Goal: Task Accomplishment & Management: Complete application form

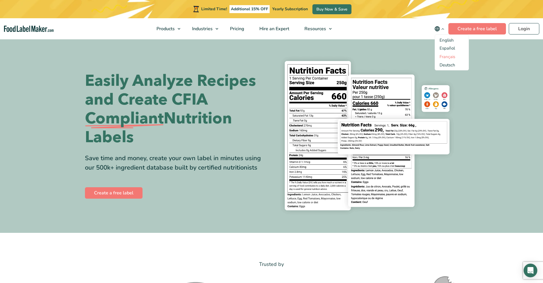
click at [444, 56] on link "Français" at bounding box center [448, 57] width 16 height 6
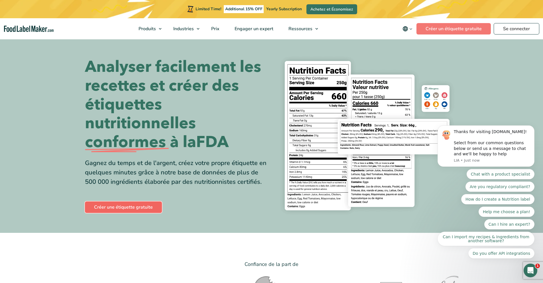
click at [125, 204] on link "Créer une étiquette gratuite" at bounding box center [123, 207] width 77 height 11
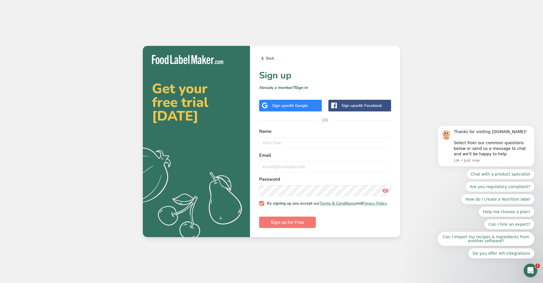
click at [284, 104] on div "Sign up with Google" at bounding box center [290, 106] width 36 height 6
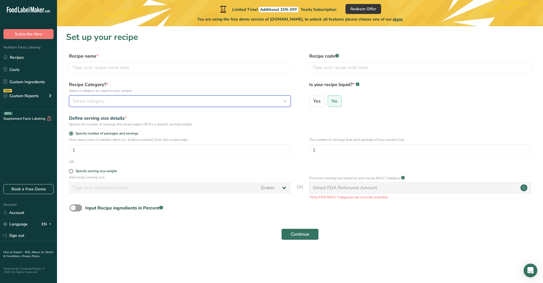
click at [111, 100] on div "Select category" at bounding box center [178, 101] width 211 height 7
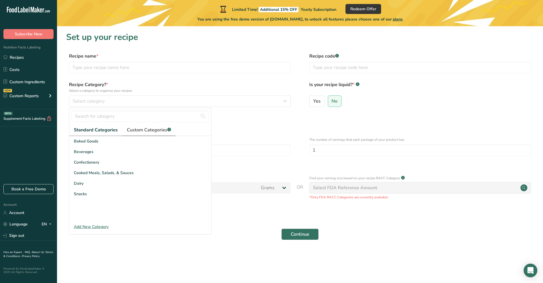
click at [154, 131] on span "Custom Categories .a-a{fill:#347362;}.b-a{fill:#fff;}" at bounding box center [149, 130] width 44 height 7
click at [96, 224] on div "Add New Category" at bounding box center [140, 227] width 142 height 6
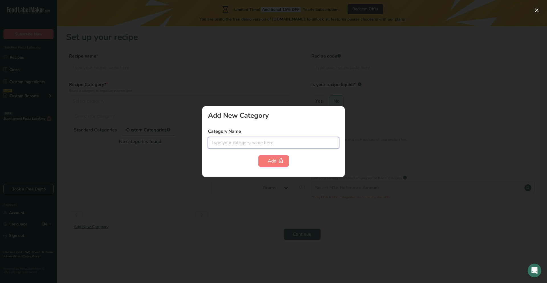
click at [241, 141] on input "text" at bounding box center [273, 142] width 131 height 11
click at [179, 214] on div at bounding box center [273, 141] width 547 height 283
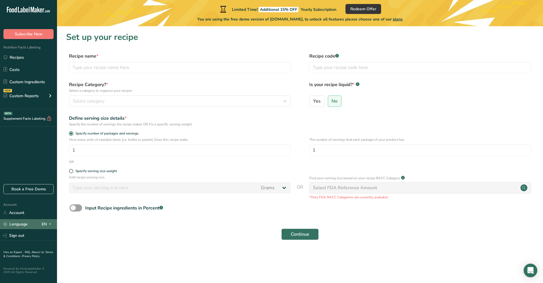
click at [42, 226] on div "EN" at bounding box center [48, 224] width 12 height 7
click at [90, 238] on div "Continue" at bounding box center [300, 234] width 468 height 18
click at [153, 64] on input "text" at bounding box center [180, 67] width 222 height 11
type input "m"
type input "Haricots"
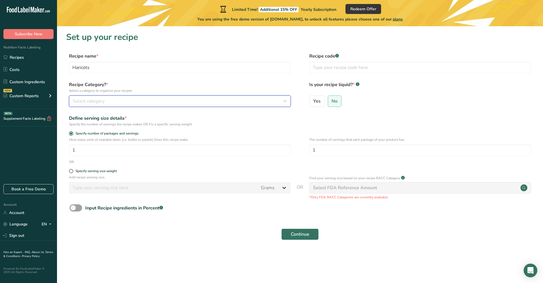
click at [140, 101] on div "Select category" at bounding box center [178, 101] width 211 height 7
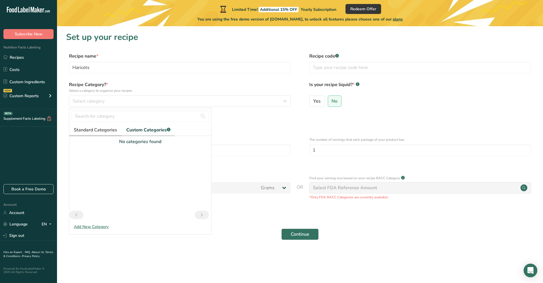
click at [94, 129] on span "Standard Categories" at bounding box center [95, 130] width 43 height 7
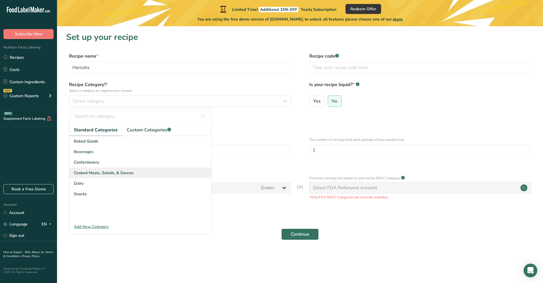
click at [113, 173] on span "Cooked Meals, Salads, & Sauces" at bounding box center [104, 173] width 60 height 6
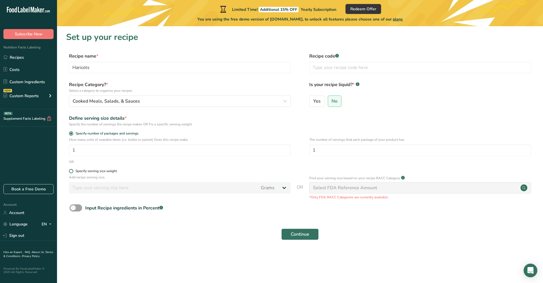
click at [71, 172] on span at bounding box center [71, 171] width 4 height 4
click at [71, 172] on input "Specify serving size weight" at bounding box center [71, 171] width 4 height 4
radio input "true"
radio input "false"
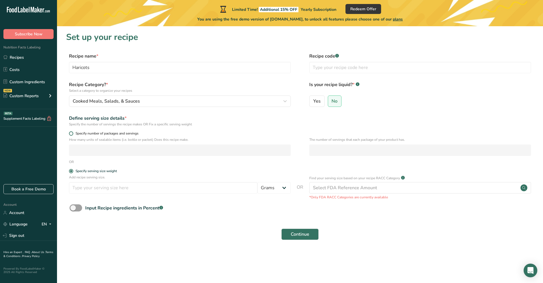
click at [72, 133] on span at bounding box center [71, 133] width 4 height 4
click at [72, 133] on input "Specify number of packages and servings" at bounding box center [71, 134] width 4 height 4
radio input "true"
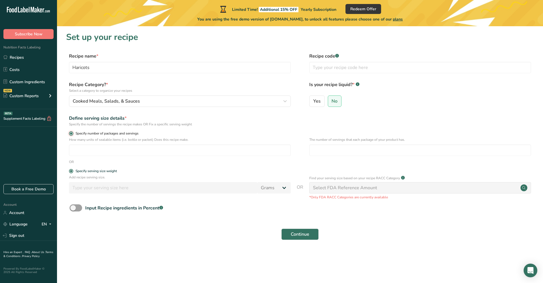
radio input "false"
click at [335, 66] on input "text" at bounding box center [420, 67] width 222 height 11
type input "123456"
click at [298, 237] on span "Continue" at bounding box center [300, 234] width 19 height 7
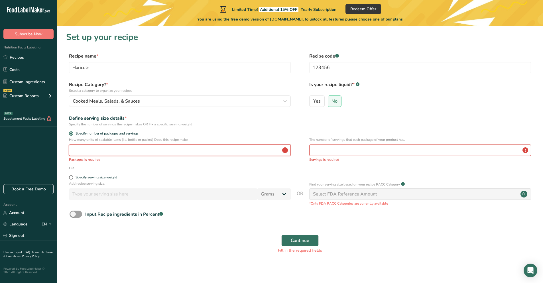
click at [168, 149] on input "number" at bounding box center [180, 150] width 222 height 11
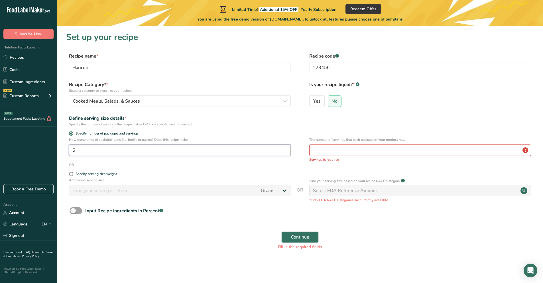
type input "5"
drag, startPoint x: 407, startPoint y: 139, endPoint x: 309, endPoint y: 139, distance: 98.6
click at [309, 139] on div "How many units of sealable items (i.e. bottle or packet) Does this recipe make.…" at bounding box center [300, 149] width 468 height 25
copy p "The number of servings that each package of your product has."
click at [320, 154] on input "number" at bounding box center [420, 150] width 222 height 11
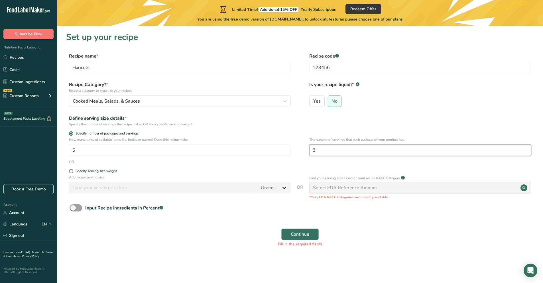
type input "3"
click at [303, 235] on span "Continue" at bounding box center [300, 234] width 19 height 7
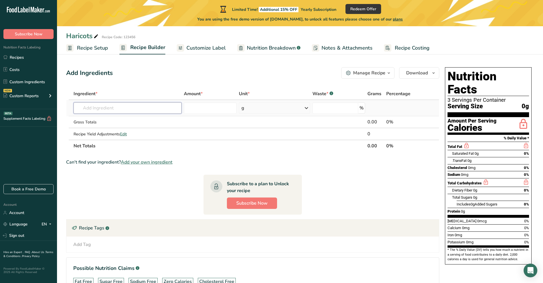
click at [144, 108] on input "text" at bounding box center [128, 107] width 108 height 11
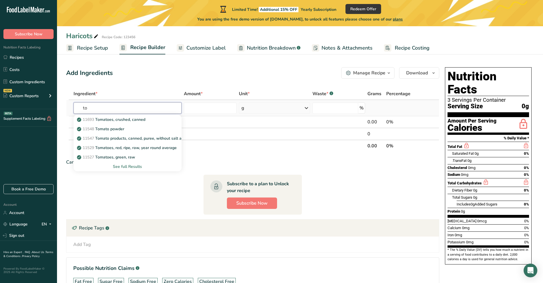
type input "t"
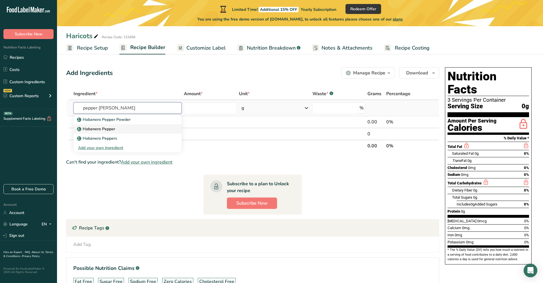
type input "pepper haban"
click at [111, 129] on p "Habanero Pepper" at bounding box center [96, 129] width 37 height 6
type input "Habanero Pepper"
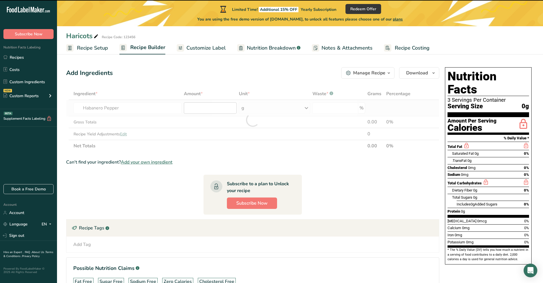
type input "0"
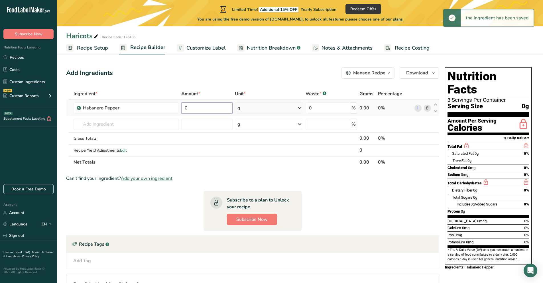
click at [204, 110] on input "0" at bounding box center [206, 107] width 51 height 11
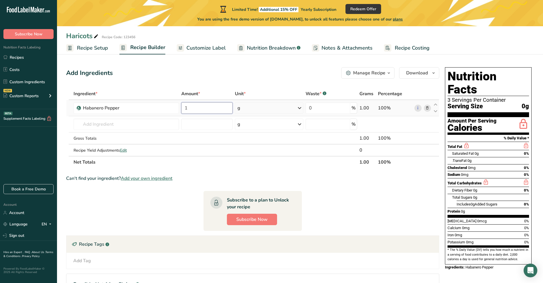
type input "10"
